Goal: Information Seeking & Learning: Learn about a topic

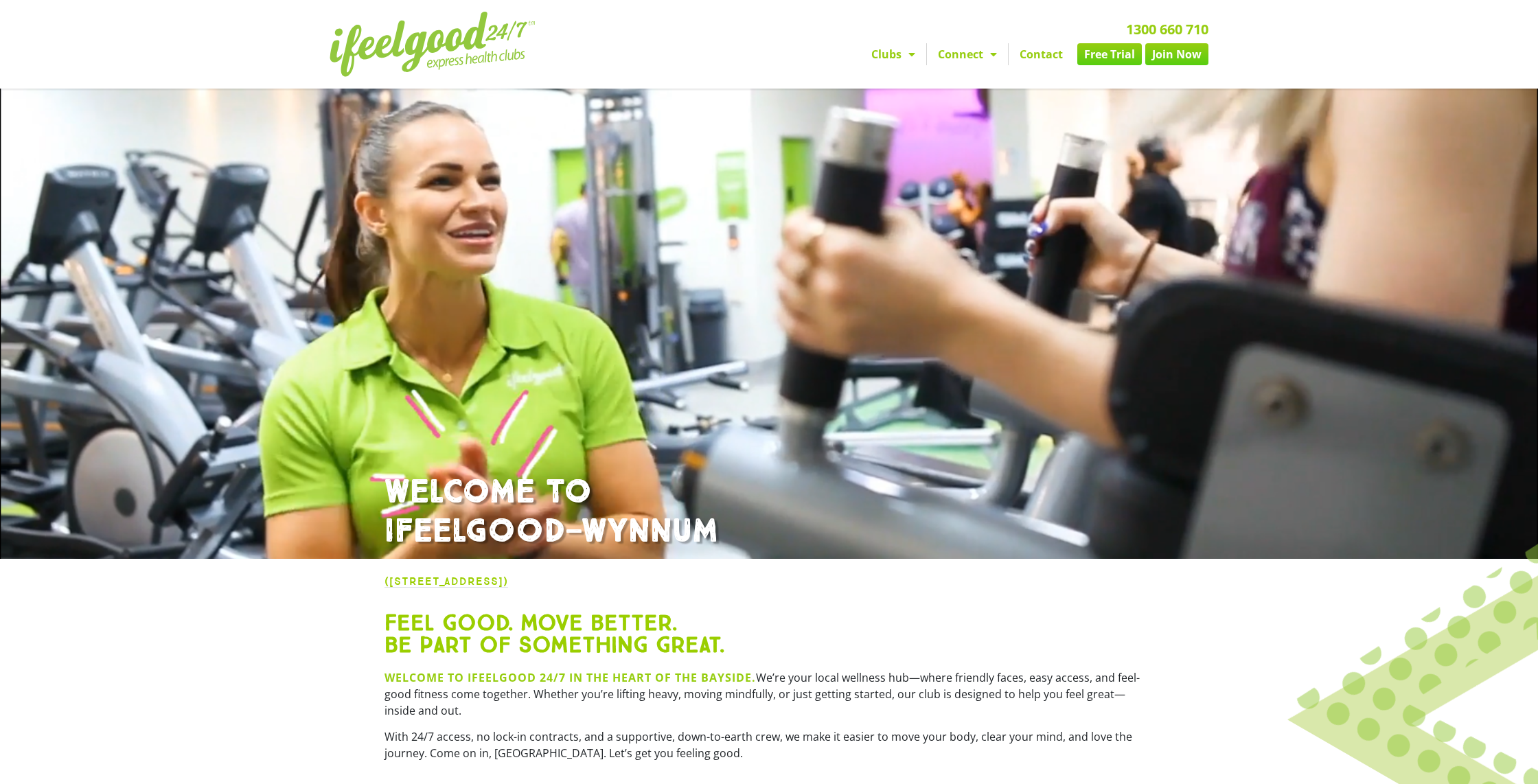
click at [1119, 53] on link "Free Trial" at bounding box center [1110, 54] width 64 height 22
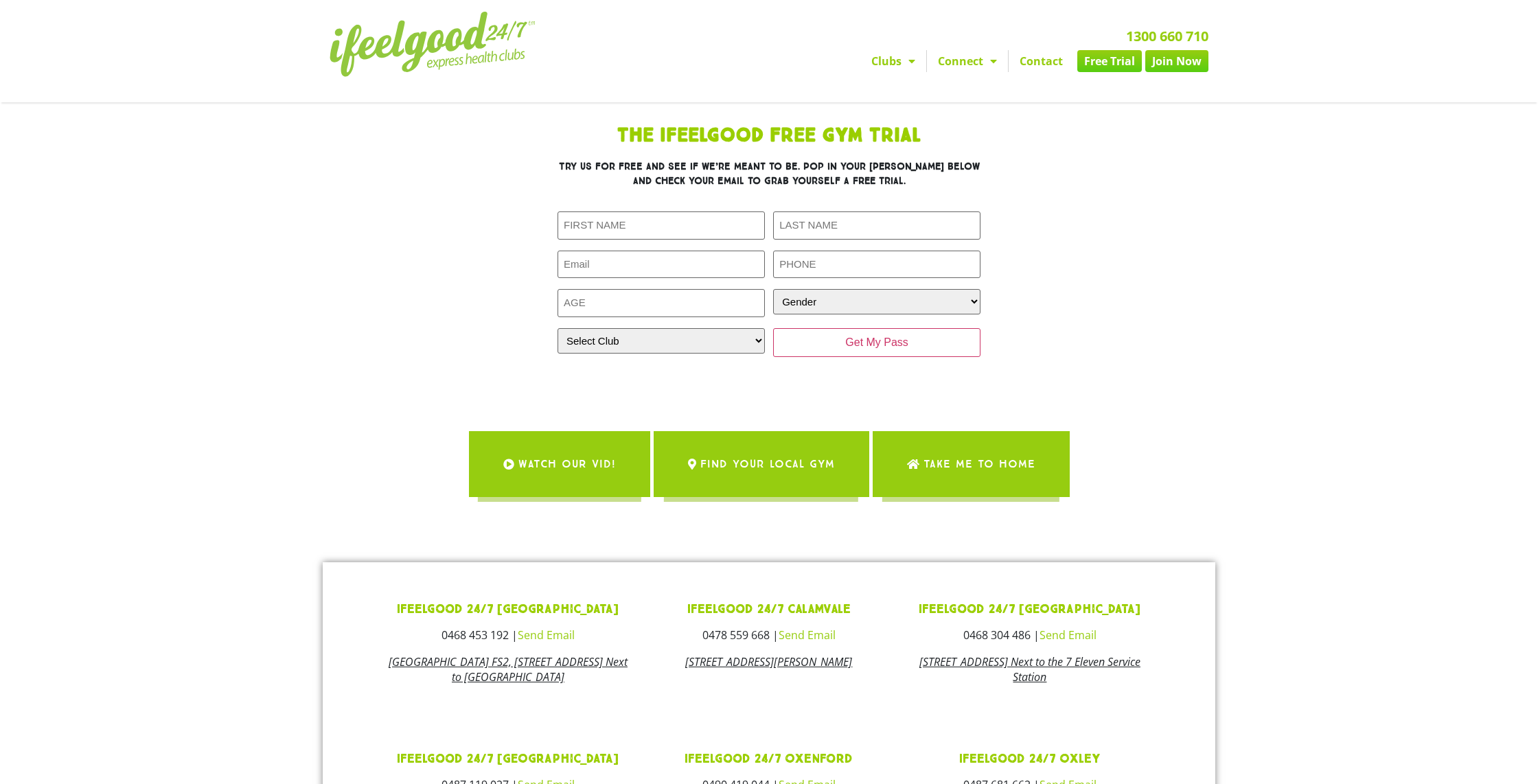
click at [1185, 63] on link "Join Now" at bounding box center [1176, 60] width 63 height 22
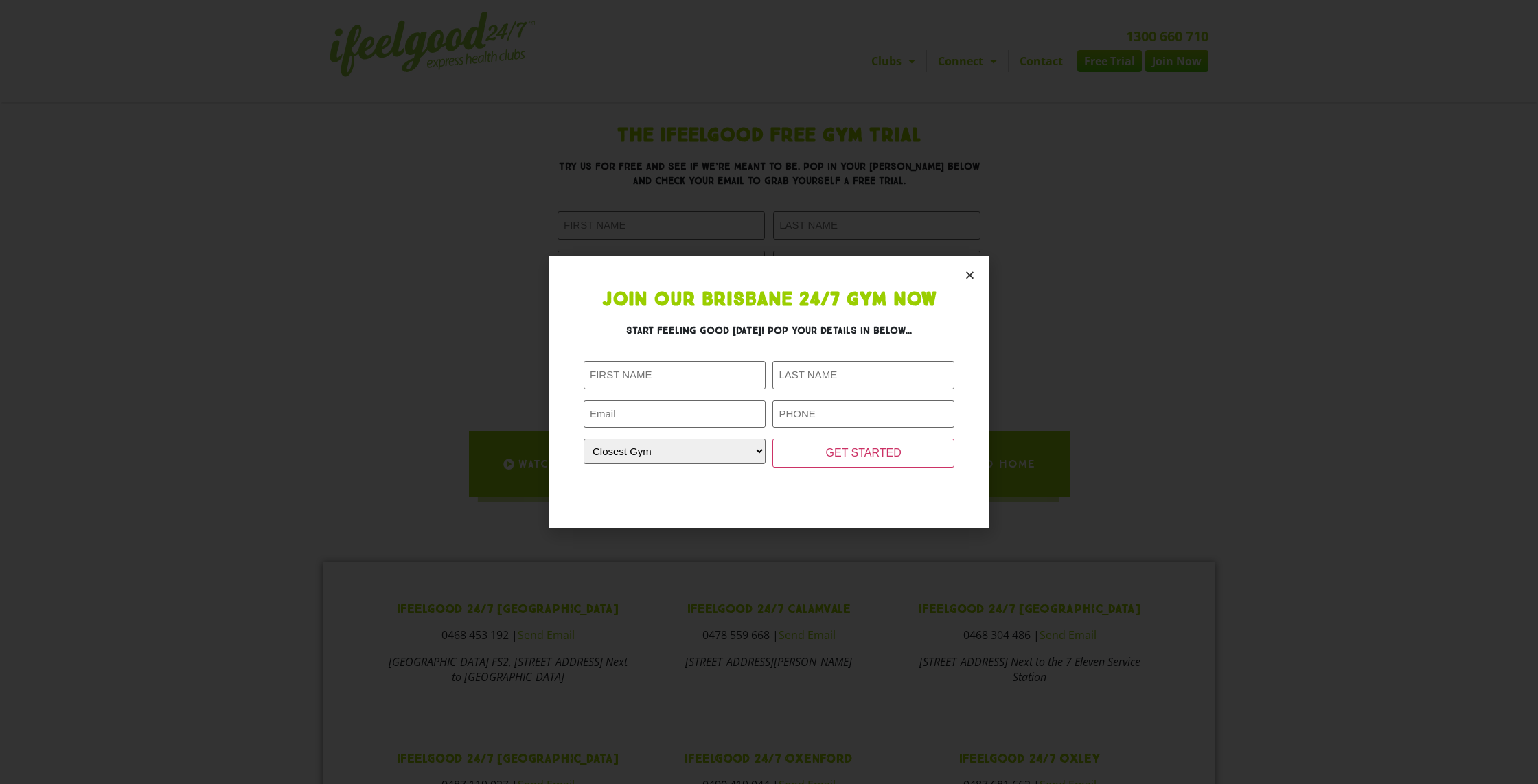
click at [974, 273] on icon "Close" at bounding box center [970, 274] width 10 height 10
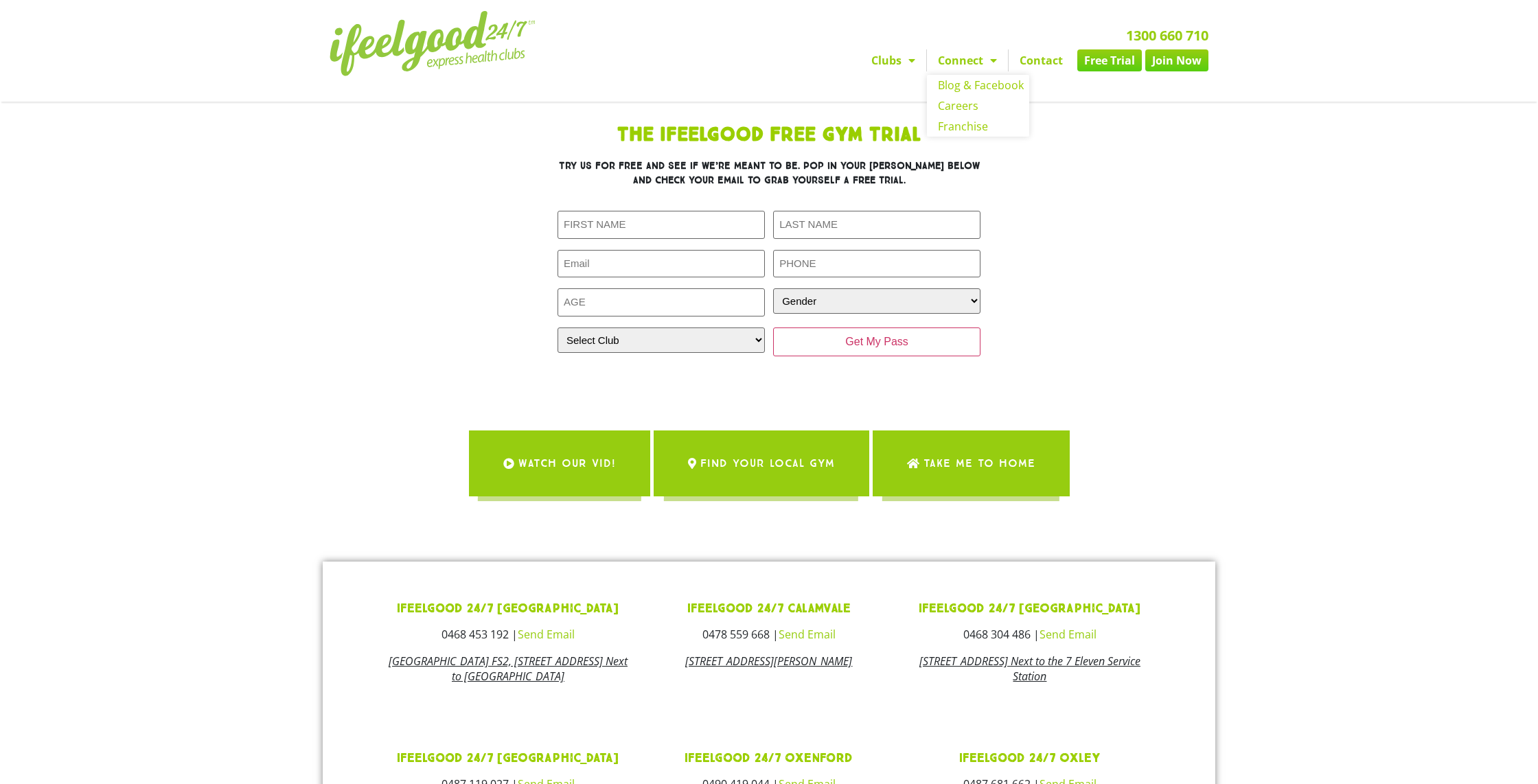
scroll to position [505, 0]
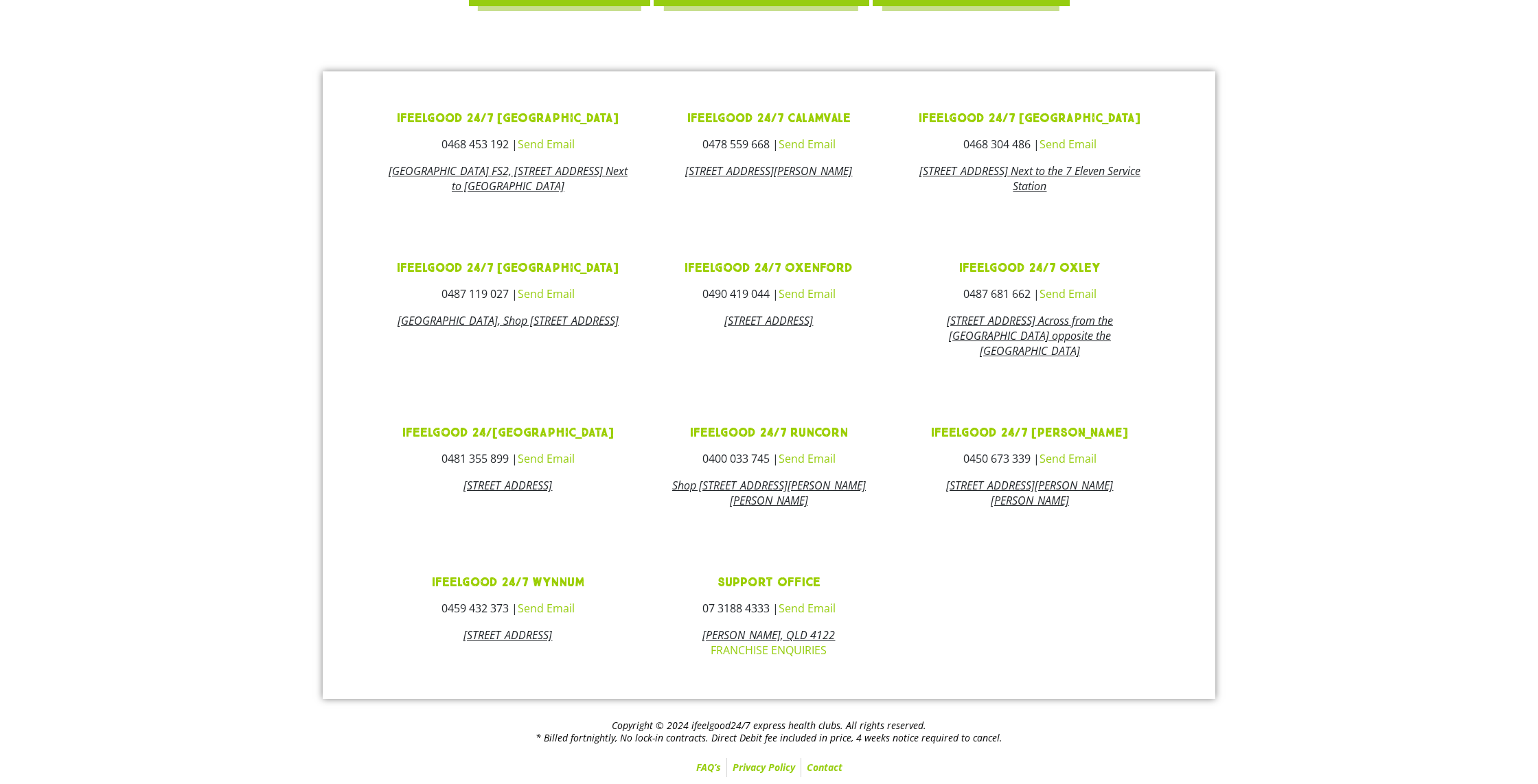
click at [710, 770] on link "FAQ’s" at bounding box center [709, 767] width 35 height 19
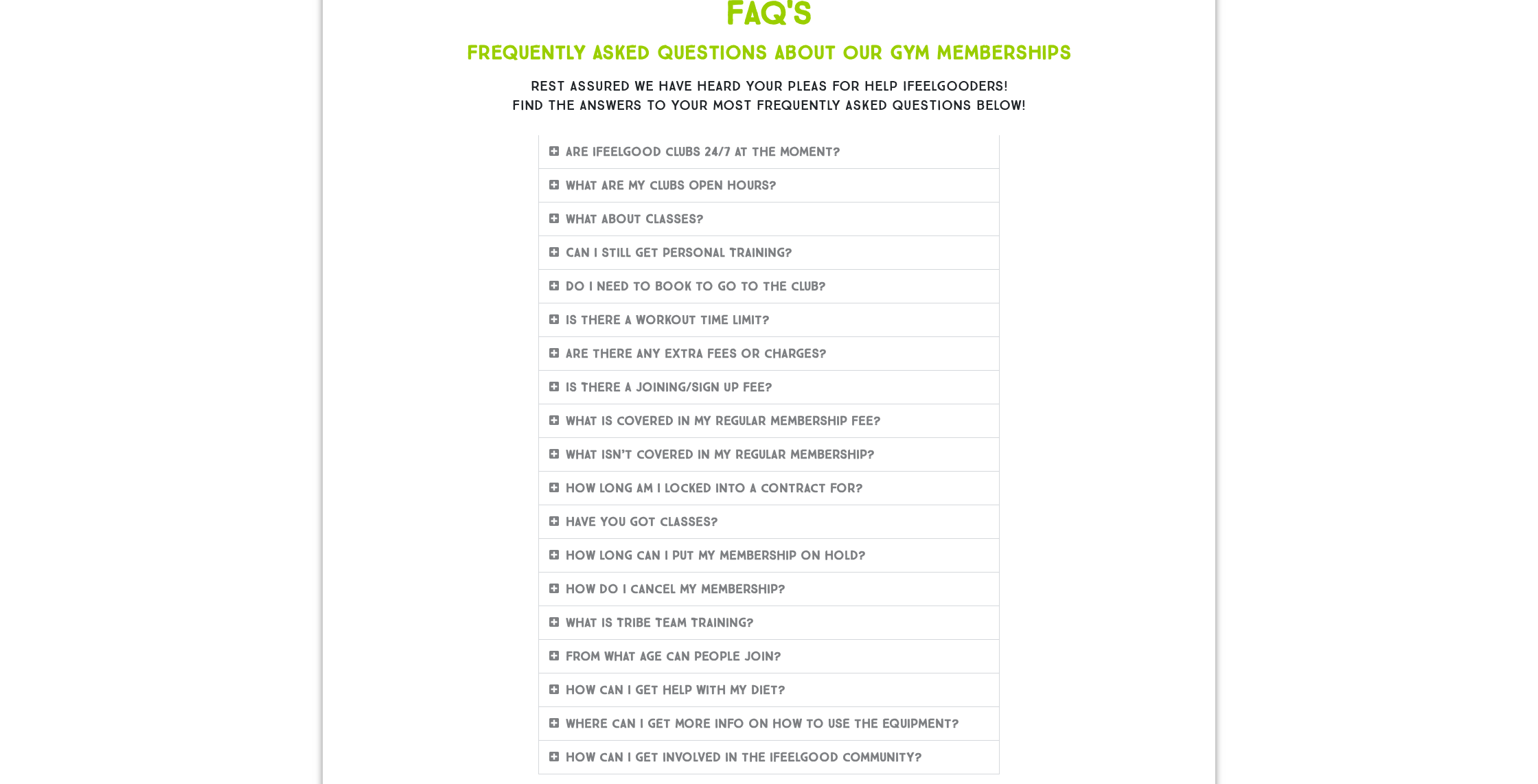
scroll to position [159, 0]
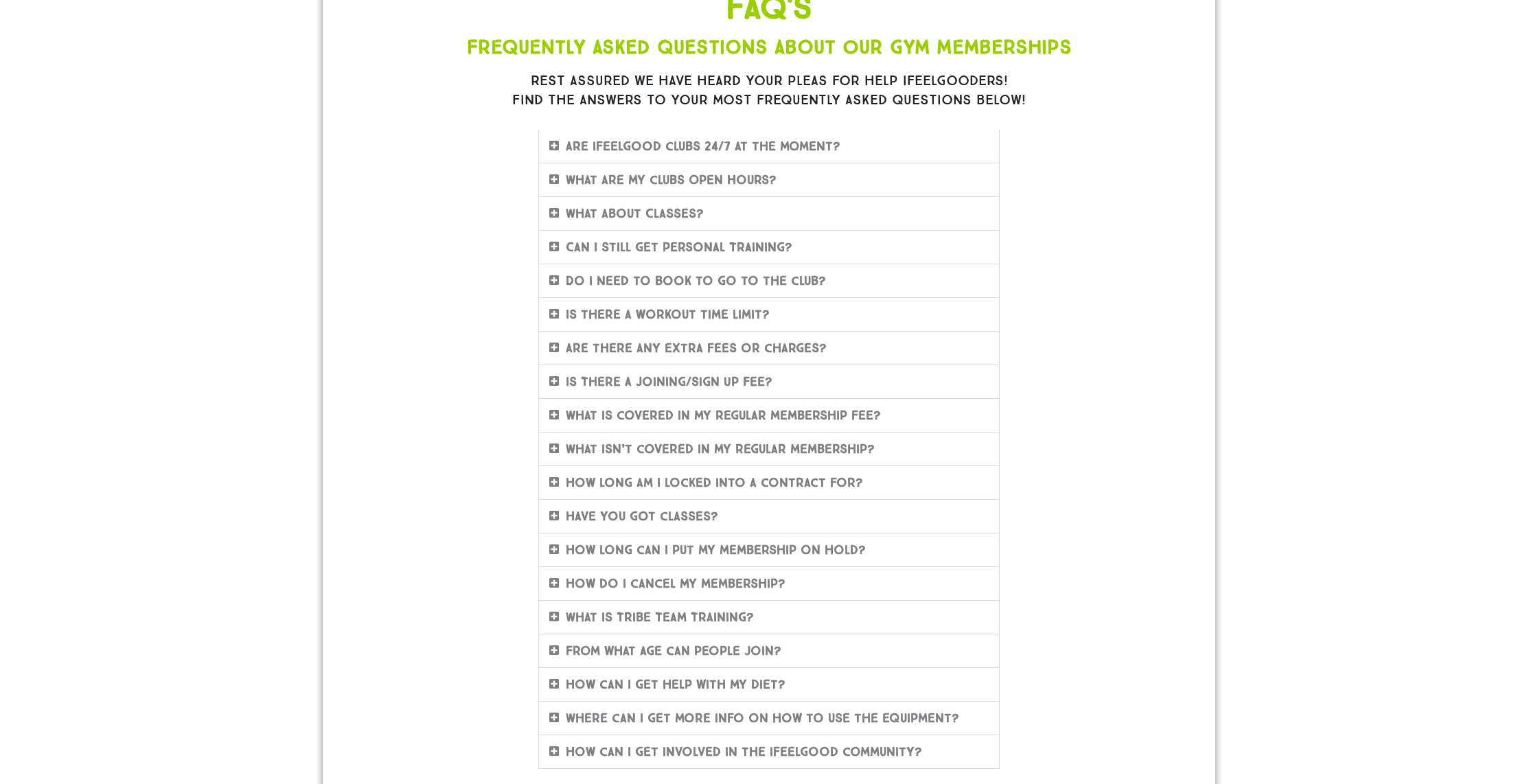
click at [665, 382] on link "Is There A Joining/Sign Up Fee?" at bounding box center [669, 382] width 207 height 15
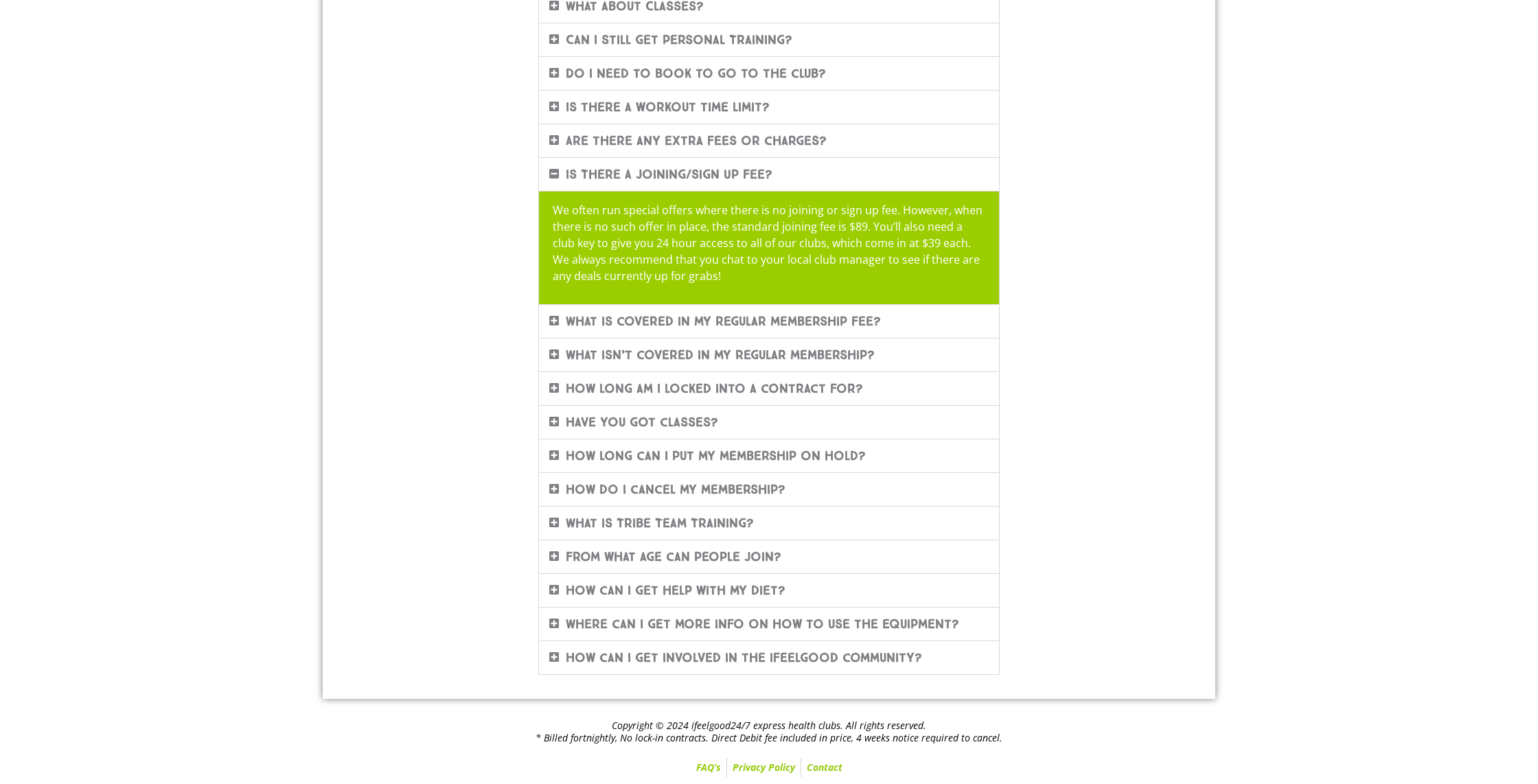
scroll to position [0, 0]
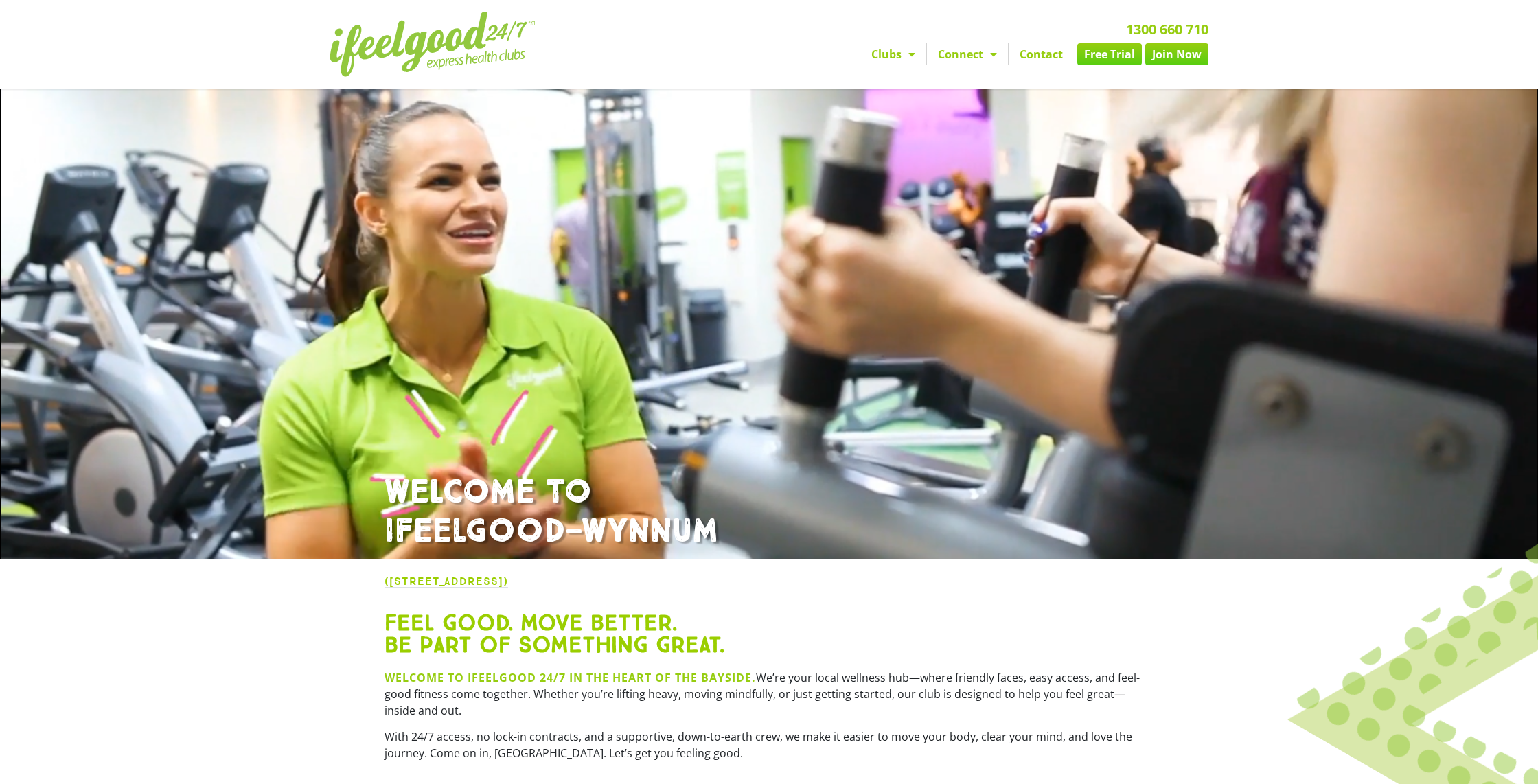
click at [903, 43] on span "Menu" at bounding box center [908, 54] width 14 height 25
click at [903, 56] on span "Menu" at bounding box center [908, 54] width 14 height 25
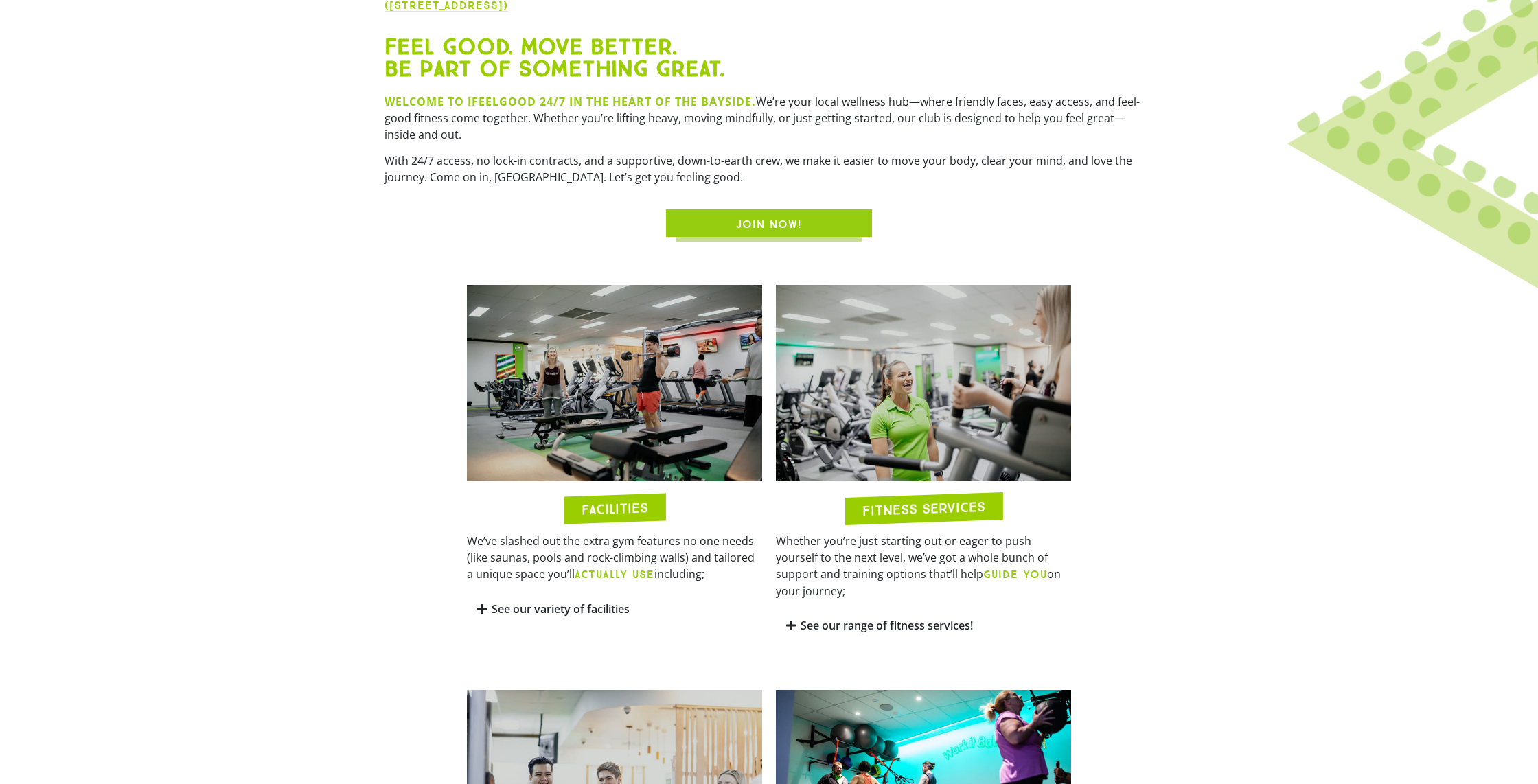
scroll to position [674, 0]
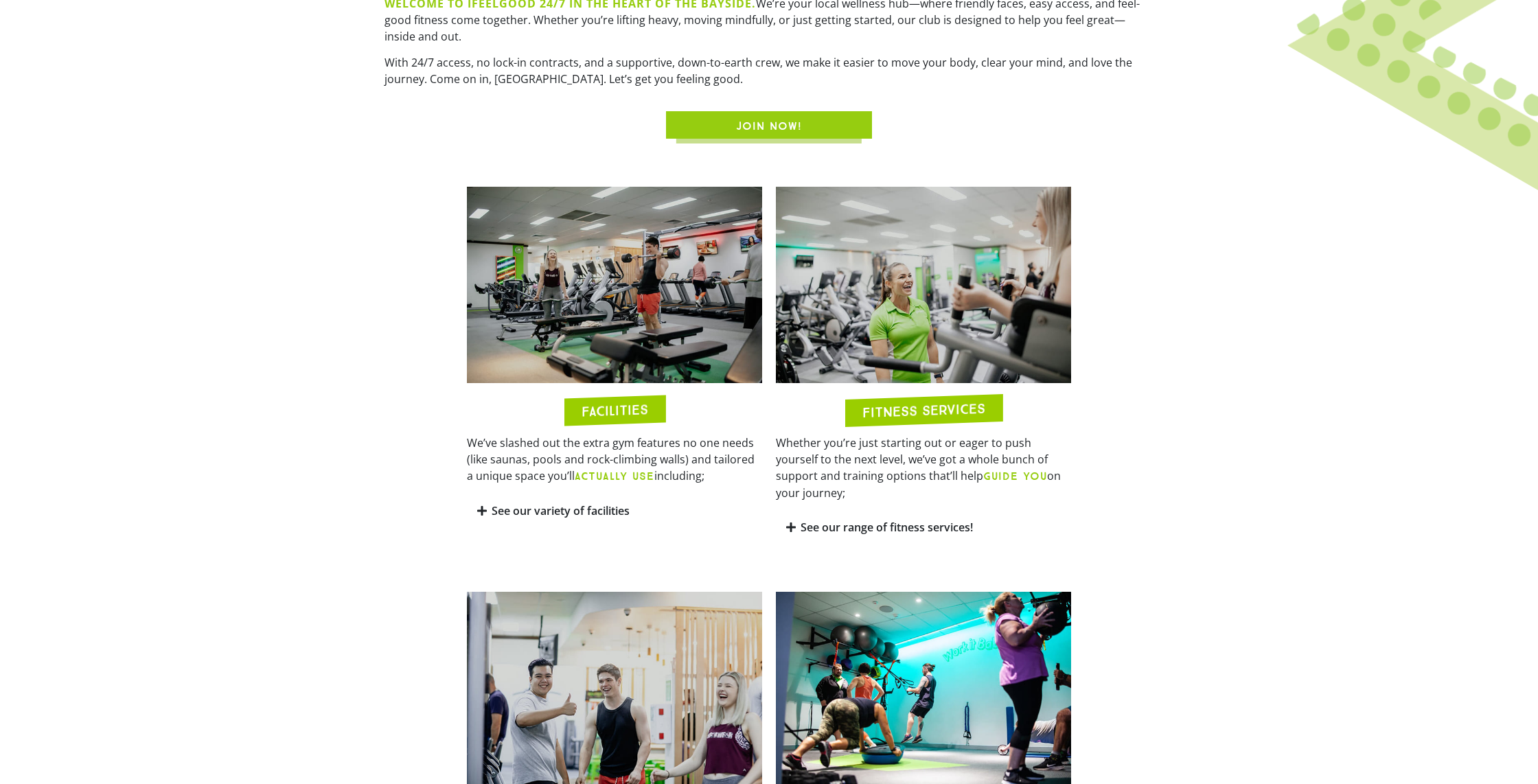
click at [486, 510] on icon at bounding box center [482, 511] width 10 height 11
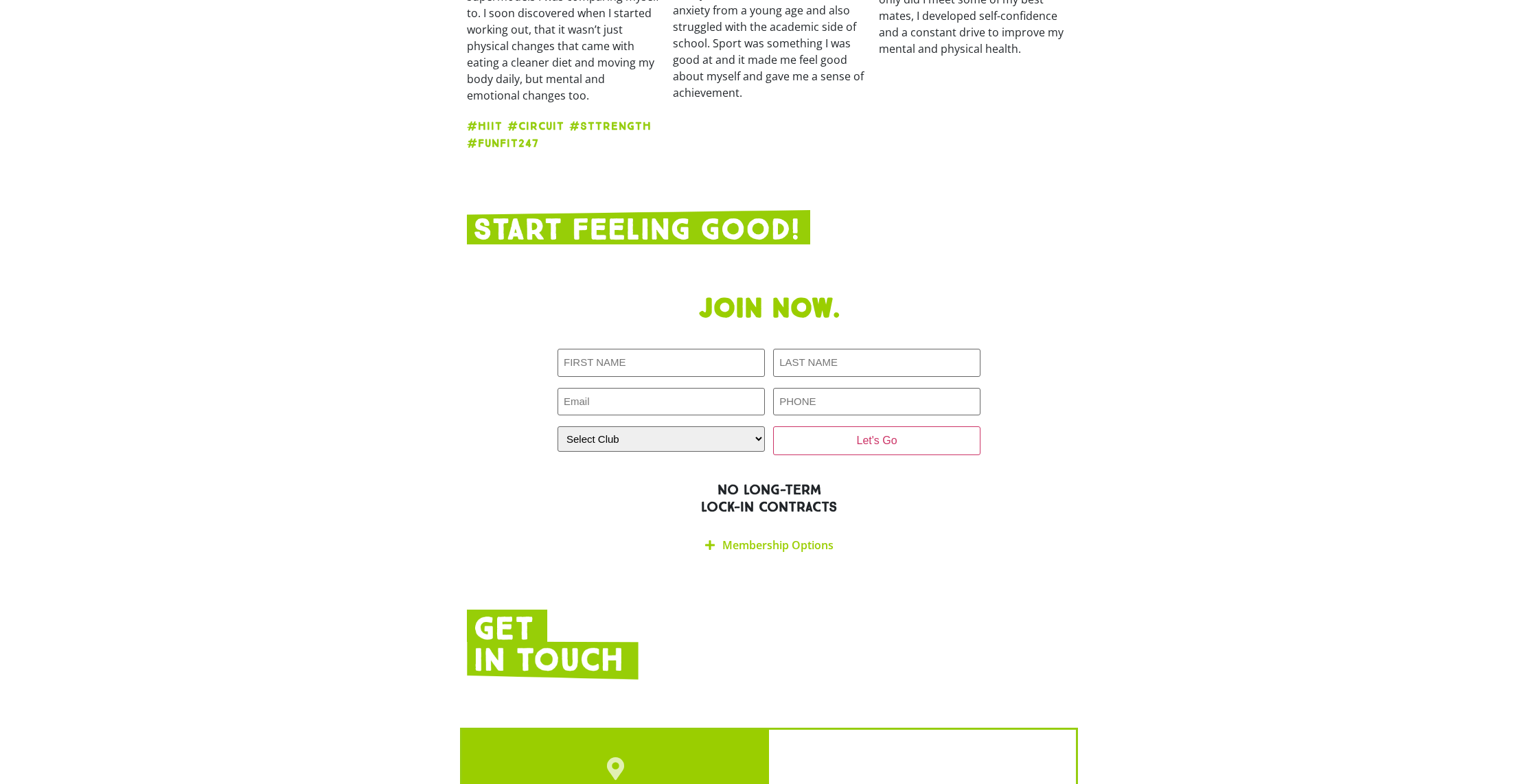
scroll to position [2585, 0]
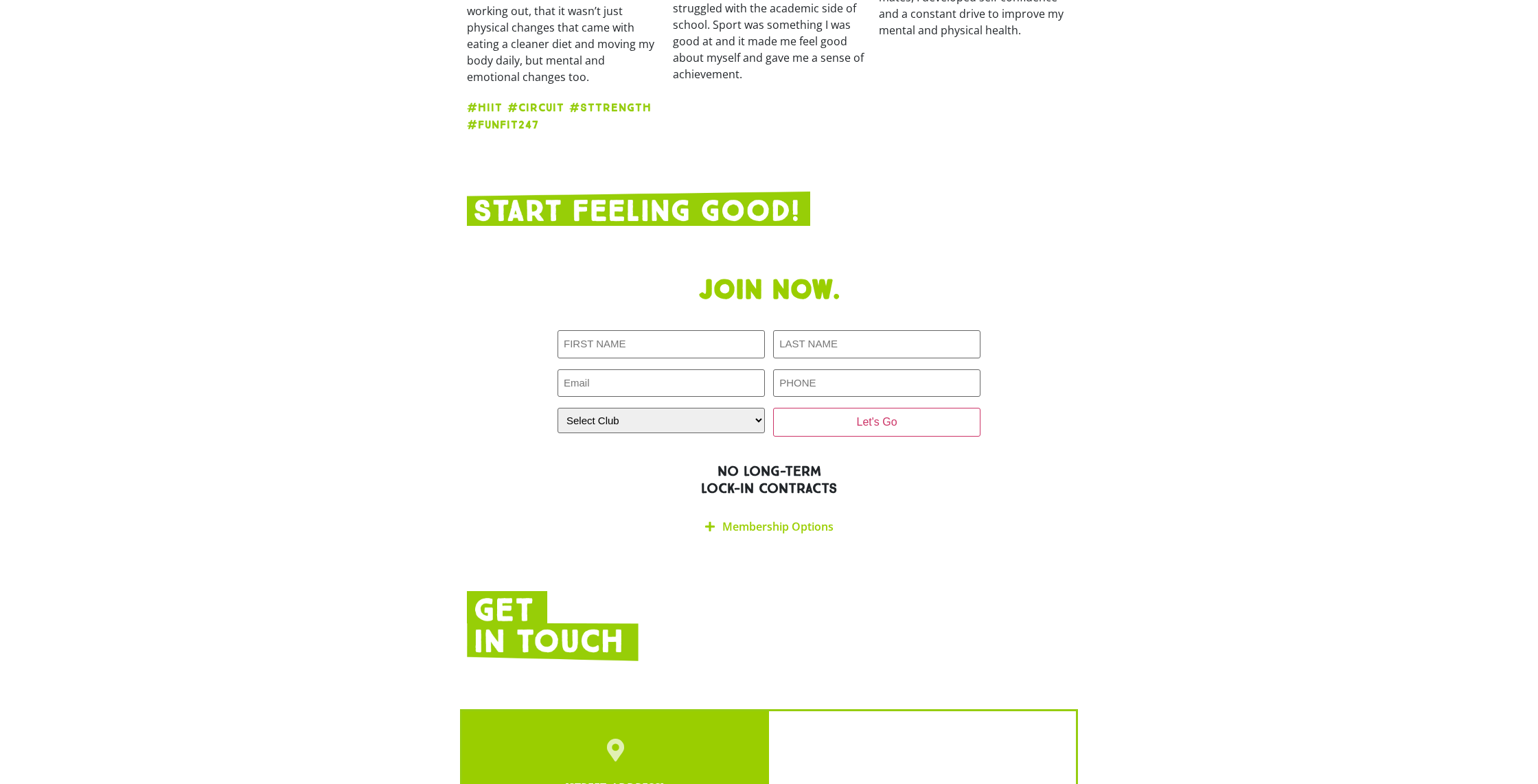
click at [713, 521] on icon at bounding box center [710, 526] width 10 height 11
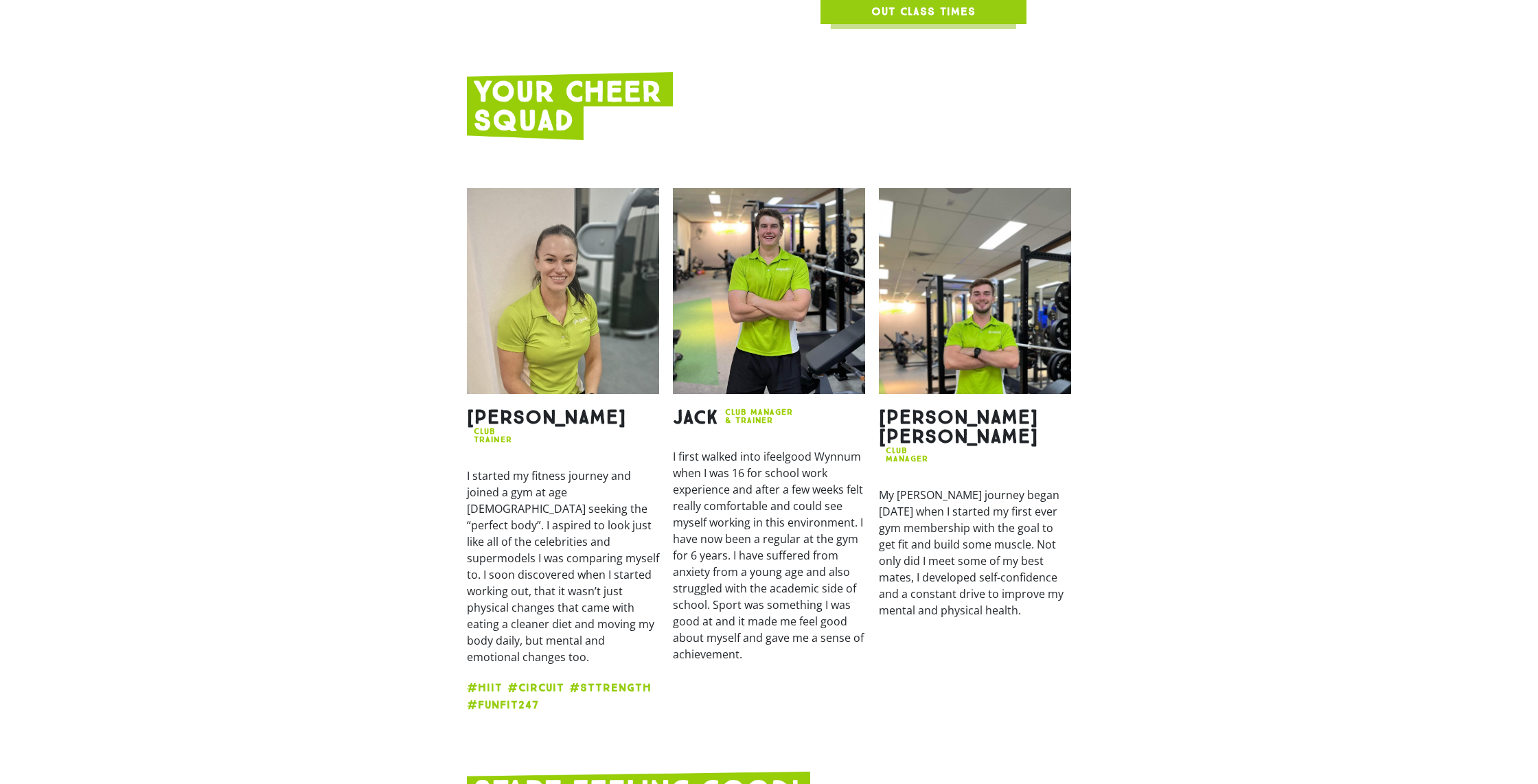
scroll to position [2001, 0]
